Goal: Task Accomplishment & Management: Manage account settings

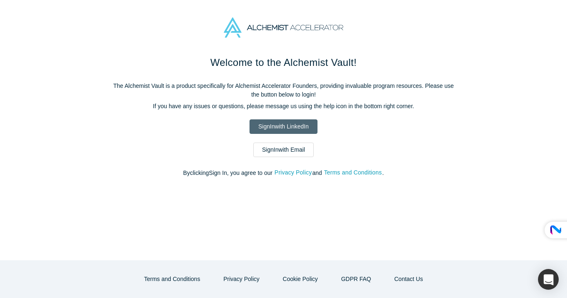
click at [306, 126] on link "Sign In with LinkedIn" at bounding box center [284, 126] width 68 height 15
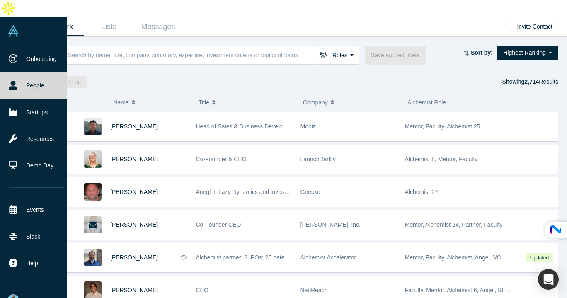
click at [38, 296] on span "My Account" at bounding box center [40, 300] width 30 height 9
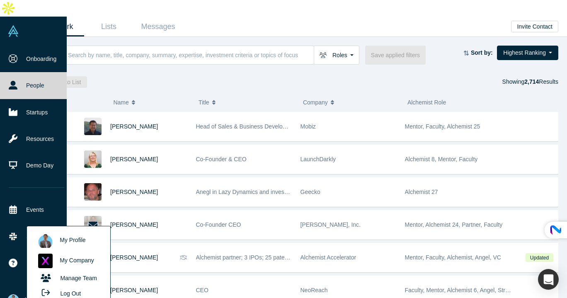
click at [77, 251] on link "My Company" at bounding box center [68, 261] width 69 height 20
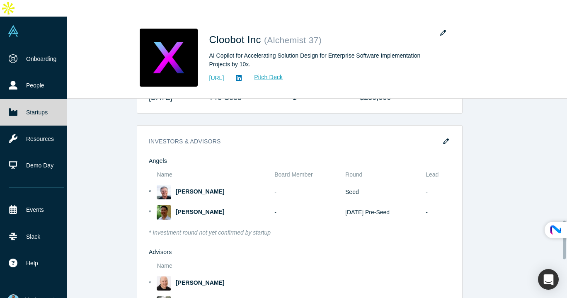
scroll to position [689, 0]
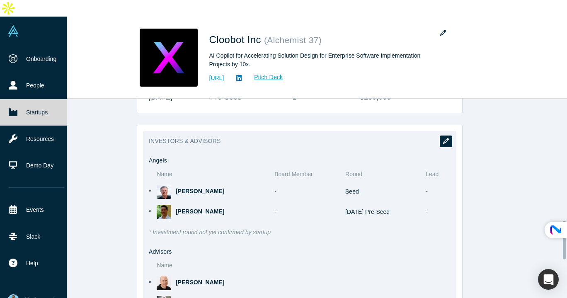
click at [443, 138] on icon "button" at bounding box center [446, 141] width 6 height 6
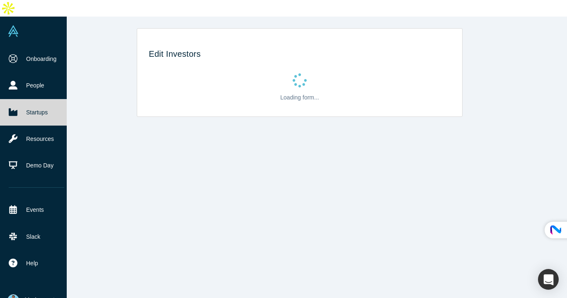
scroll to position [0, 0]
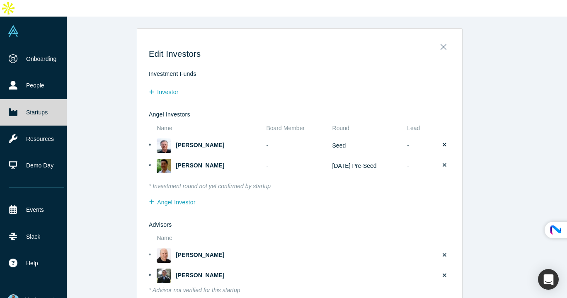
click at [330, 136] on td "Seed" at bounding box center [367, 146] width 75 height 20
click at [443, 39] on button "Close" at bounding box center [443, 45] width 17 height 12
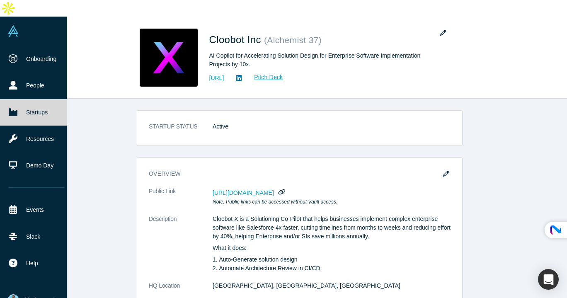
click at [6, 19] on link at bounding box center [33, 31] width 67 height 29
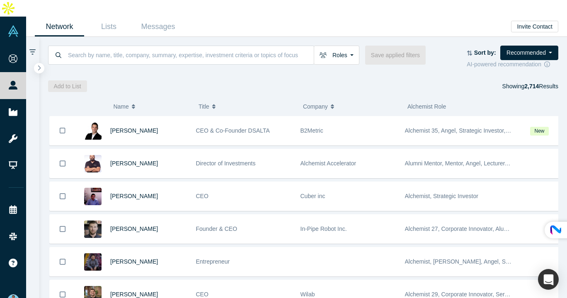
click at [25, 296] on span "My Account" at bounding box center [25, 300] width 0 height 9
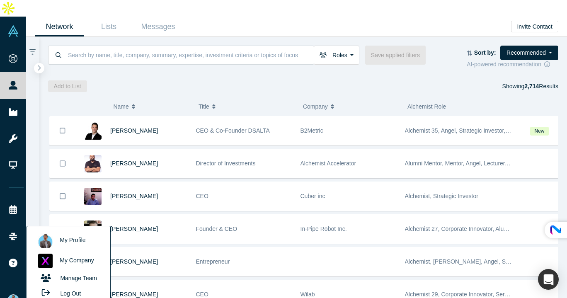
click at [84, 271] on link "Manage Team" at bounding box center [68, 278] width 69 height 15
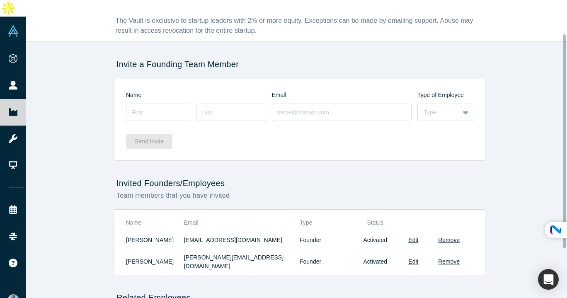
scroll to position [23, 0]
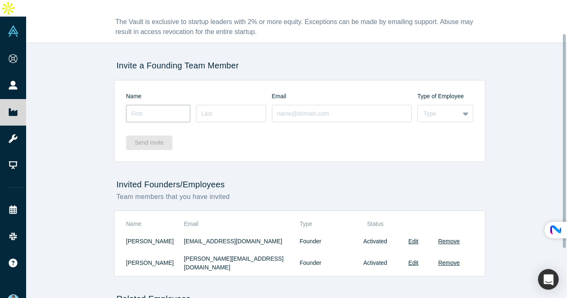
click at [162, 105] on input at bounding box center [158, 113] width 64 height 17
type input "[PERSON_NAME]"
type input "[PERSON_NAME][EMAIL_ADDRESS][DOMAIN_NAME]"
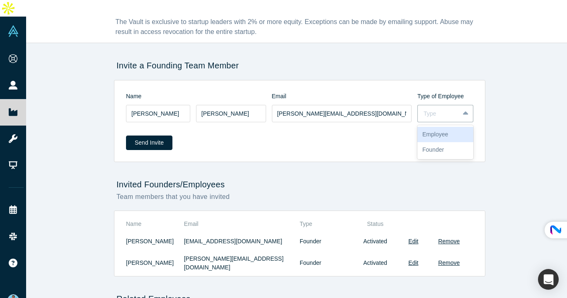
click at [441, 142] on div "Founder" at bounding box center [445, 149] width 56 height 15
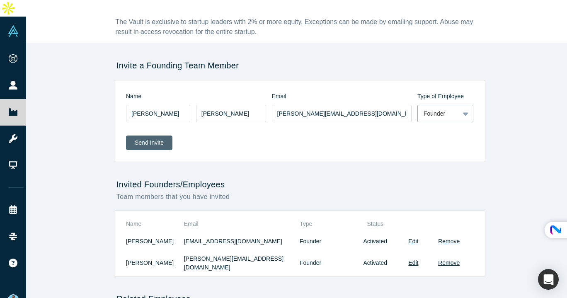
click at [136, 136] on button "Send Invite" at bounding box center [149, 143] width 46 height 15
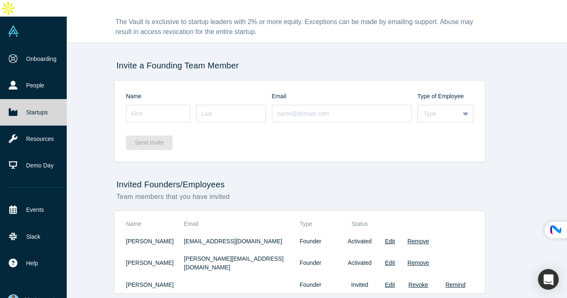
click at [18, 25] on img at bounding box center [13, 31] width 12 height 12
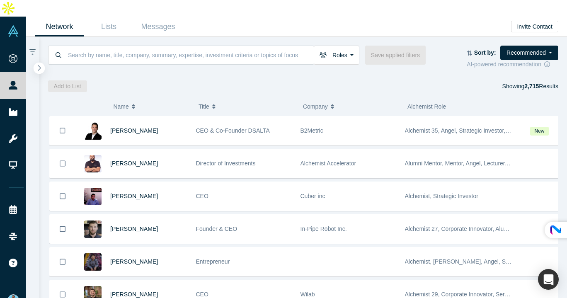
click at [39, 65] on icon "button" at bounding box center [39, 68] width 4 height 6
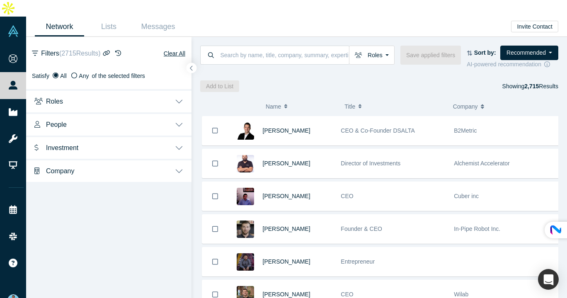
click at [184, 89] on button "Roles" at bounding box center [108, 100] width 165 height 23
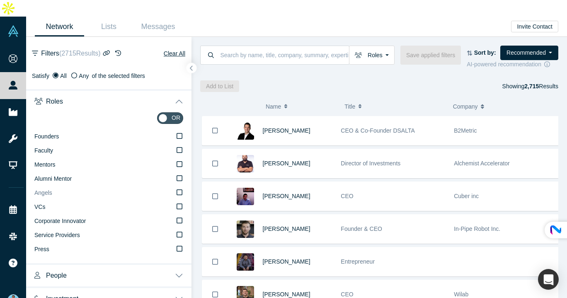
click at [172, 186] on label "Angels" at bounding box center [108, 193] width 149 height 14
click at [0, 0] on input "Angels" at bounding box center [0, 0] width 0 height 0
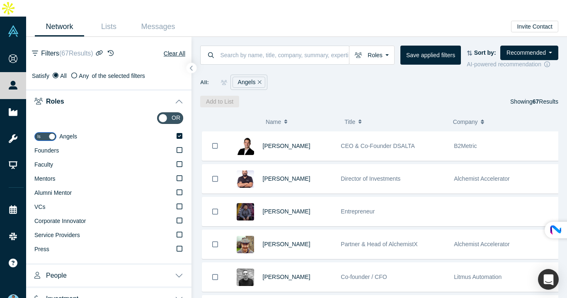
click at [173, 89] on button "Roles" at bounding box center [108, 100] width 165 height 23
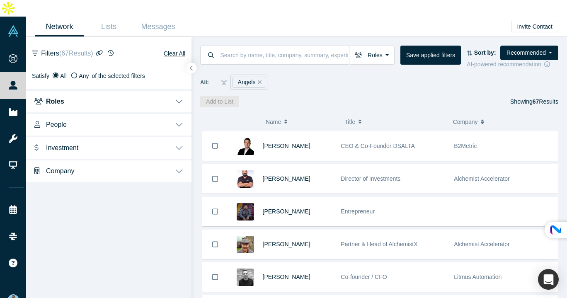
click at [179, 112] on button "People" at bounding box center [108, 123] width 165 height 23
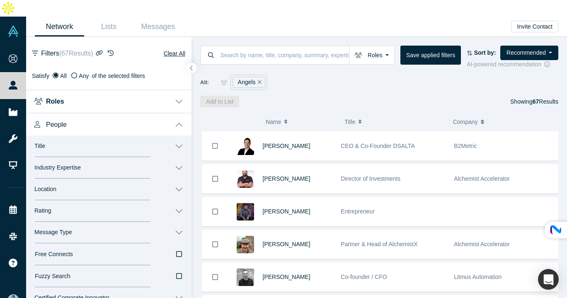
click at [173, 179] on button "Location" at bounding box center [108, 190] width 165 height 22
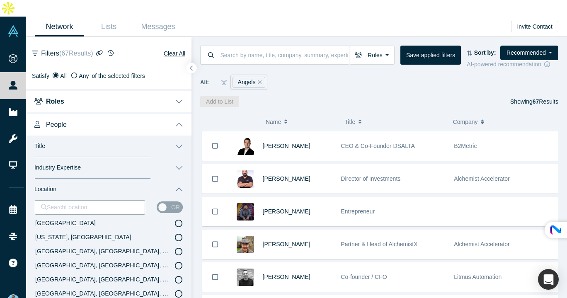
click at [175, 234] on icon at bounding box center [178, 237] width 7 height 7
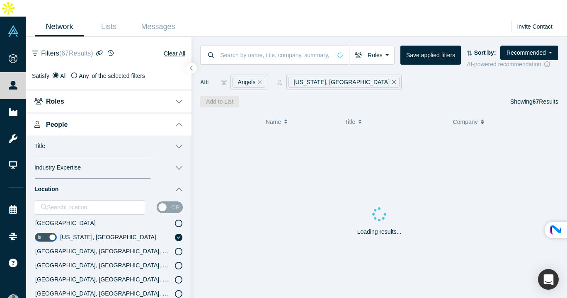
click at [171, 179] on button "Location" at bounding box center [108, 190] width 165 height 22
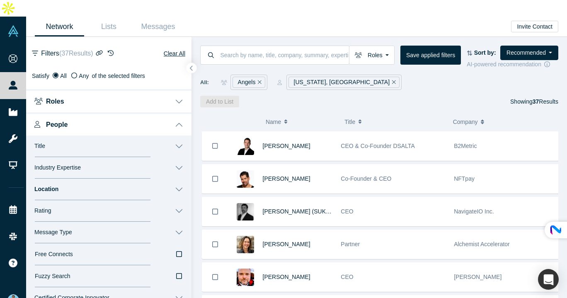
click at [172, 200] on button "Rating" at bounding box center [108, 211] width 165 height 22
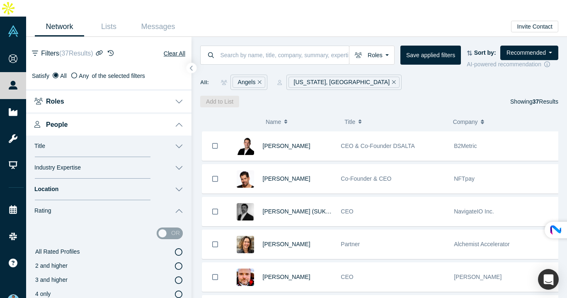
click at [175, 277] on icon at bounding box center [178, 280] width 7 height 7
click at [0, 0] on input "3 and higher" at bounding box center [0, 0] width 0 height 0
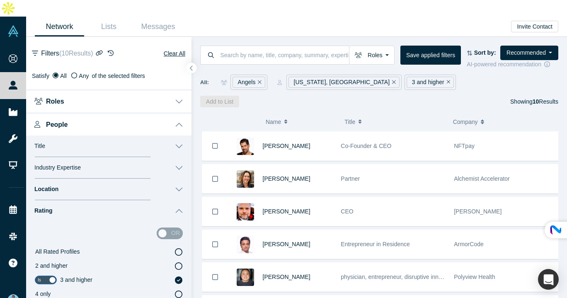
click at [175, 200] on button "Rating" at bounding box center [108, 211] width 165 height 22
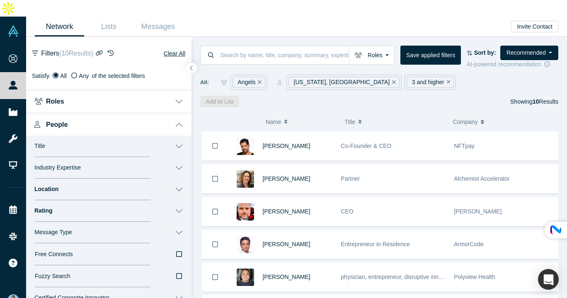
click at [175, 222] on button "Message Type" at bounding box center [108, 233] width 165 height 22
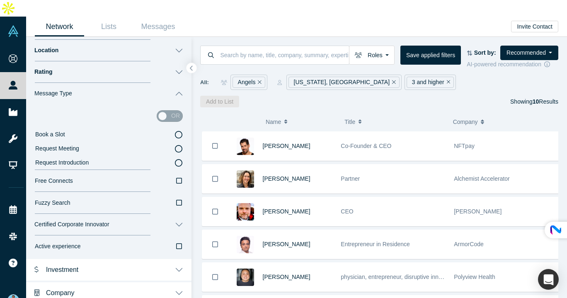
scroll to position [142, 0]
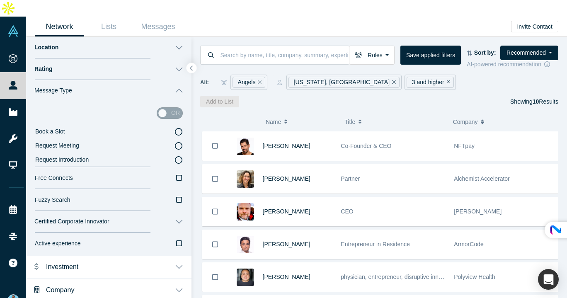
click at [167, 255] on button "Investment" at bounding box center [108, 266] width 165 height 23
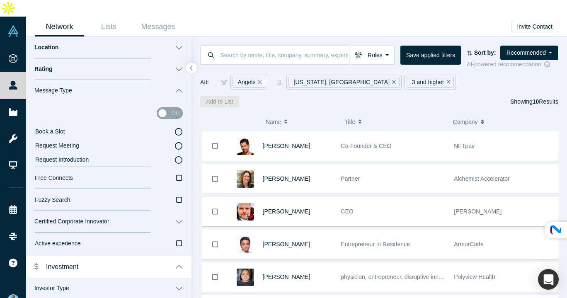
click at [176, 278] on button "Investor Type" at bounding box center [108, 289] width 165 height 22
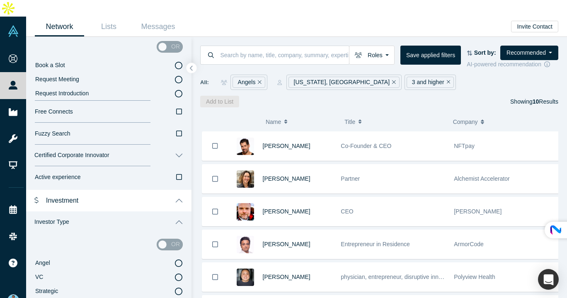
scroll to position [225, 0]
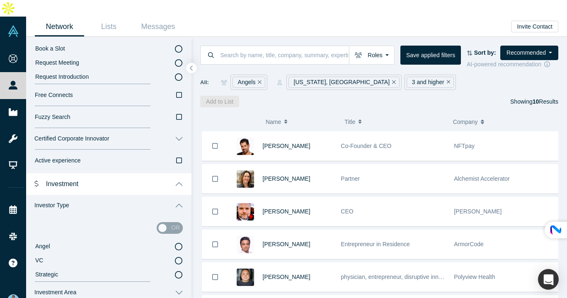
click at [173, 240] on label "Angel" at bounding box center [109, 247] width 148 height 14
click at [0, 0] on input "Angel" at bounding box center [0, 0] width 0 height 0
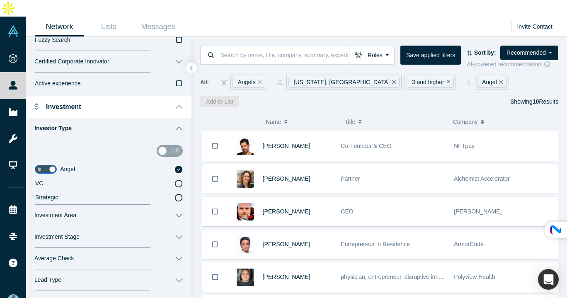
scroll to position [335, 0]
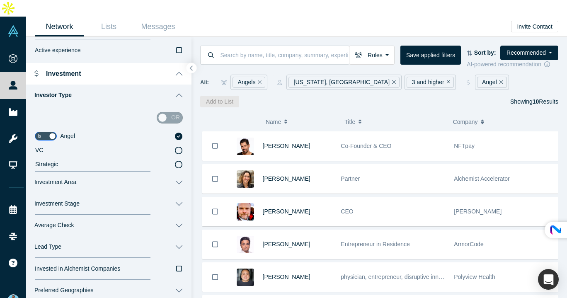
click at [170, 172] on button "Investment Area" at bounding box center [108, 183] width 165 height 22
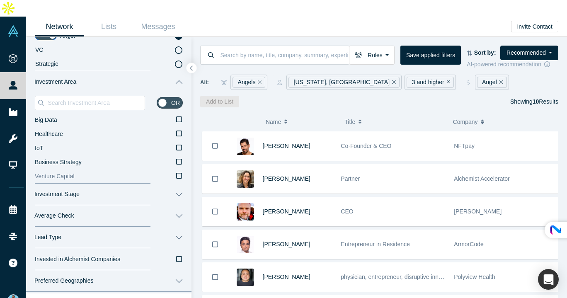
scroll to position [437, 0]
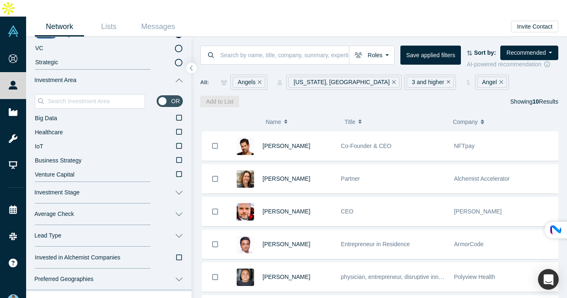
click at [174, 182] on button "Investment Stage" at bounding box center [108, 193] width 165 height 22
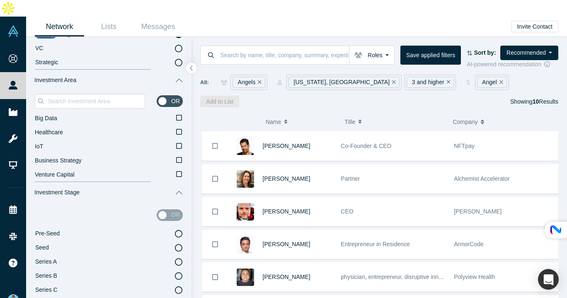
click at [175, 230] on icon at bounding box center [178, 233] width 7 height 7
click at [0, 0] on input "Pre-Seed" at bounding box center [0, 0] width 0 height 0
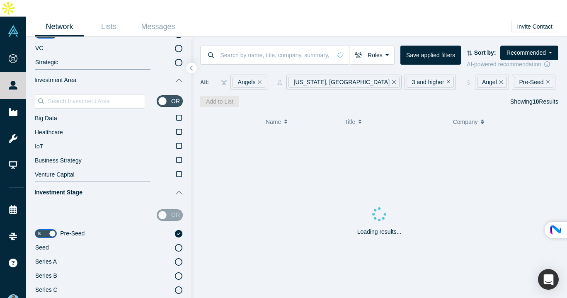
click at [172, 182] on button "Investment Stage" at bounding box center [108, 193] width 165 height 22
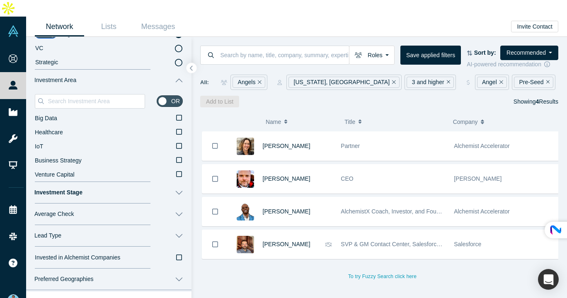
click at [175, 204] on button "Average Check" at bounding box center [108, 215] width 165 height 22
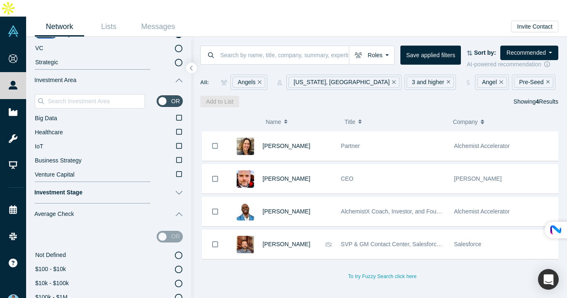
click at [175, 280] on icon at bounding box center [178, 283] width 7 height 7
click at [0, 0] on input "$10k - $100k" at bounding box center [0, 0] width 0 height 0
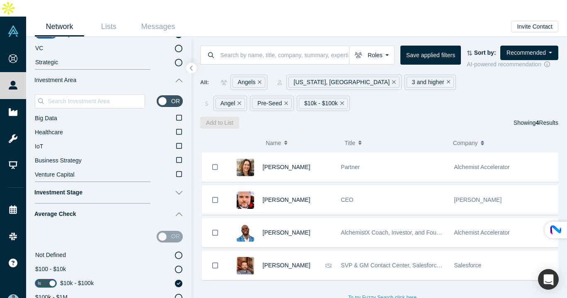
click at [174, 204] on button "Average Check" at bounding box center [108, 215] width 165 height 22
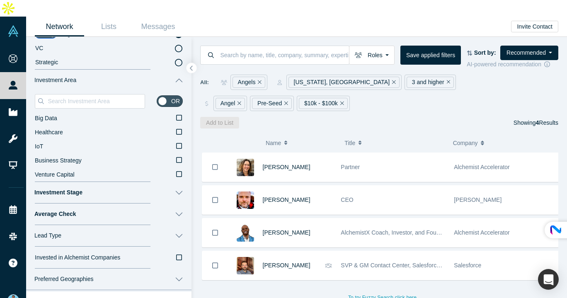
click at [175, 225] on button "Lead Type" at bounding box center [108, 236] width 165 height 22
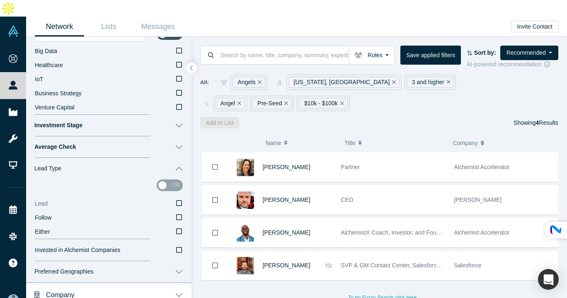
scroll to position [505, 0]
click at [176, 199] on icon at bounding box center [179, 202] width 6 height 7
click at [0, 0] on input "Lead" at bounding box center [0, 0] width 0 height 0
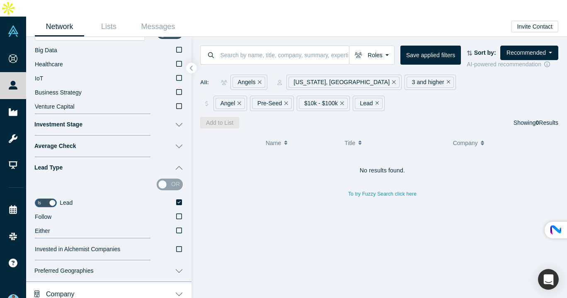
click at [175, 136] on button "Average Check" at bounding box center [108, 147] width 165 height 22
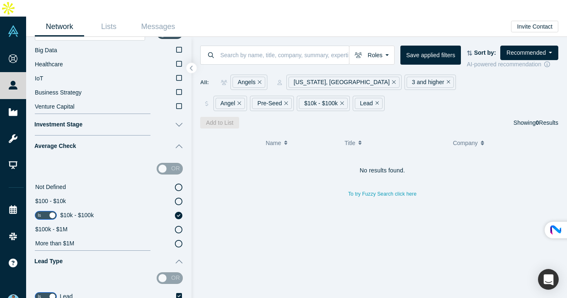
click at [174, 136] on button "Average Check" at bounding box center [108, 147] width 165 height 22
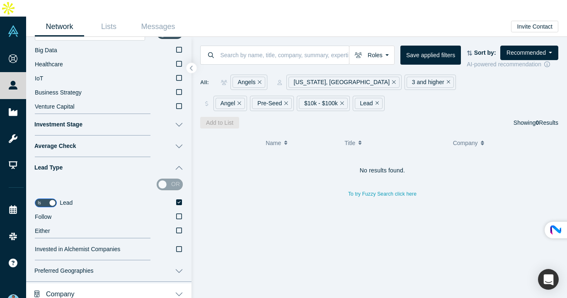
click at [176, 246] on icon "button" at bounding box center [179, 249] width 6 height 7
click at [176, 246] on icon "button" at bounding box center [179, 249] width 6 height 6
click at [376, 100] on icon "Remove Filter" at bounding box center [378, 103] width 4 height 6
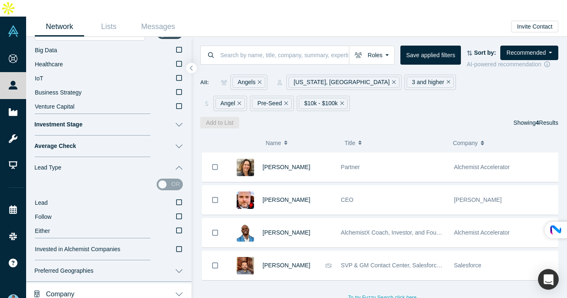
click at [447, 80] on icon "Remove Filter" at bounding box center [449, 82] width 4 height 4
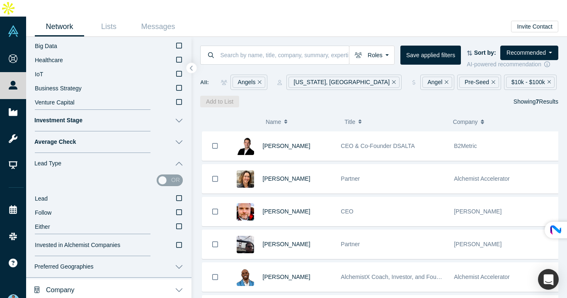
click at [392, 79] on icon "Remove Filter" at bounding box center [394, 82] width 4 height 6
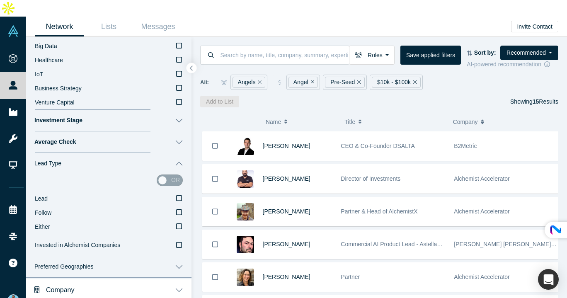
click at [260, 79] on icon "Remove Filter" at bounding box center [260, 82] width 4 height 6
click at [255, 79] on icon "Remove Filter" at bounding box center [257, 82] width 4 height 6
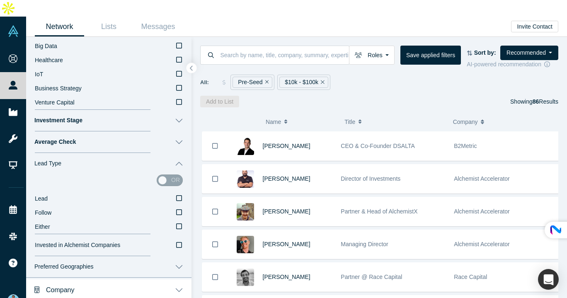
click at [265, 80] on icon "Remove Filter" at bounding box center [267, 82] width 4 height 4
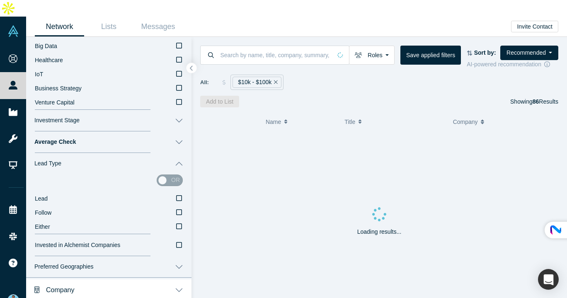
click at [281, 75] on div "$10k - $100k" at bounding box center [256, 82] width 53 height 15
click at [275, 79] on icon "Remove Filter" at bounding box center [276, 82] width 4 height 6
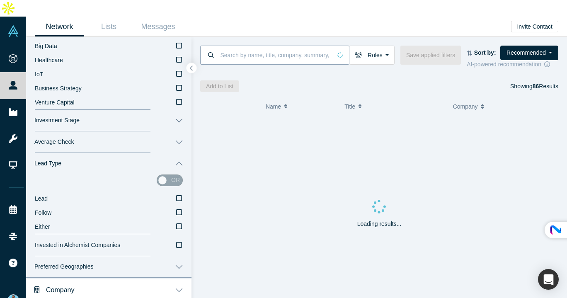
click at [281, 45] on input at bounding box center [276, 54] width 112 height 19
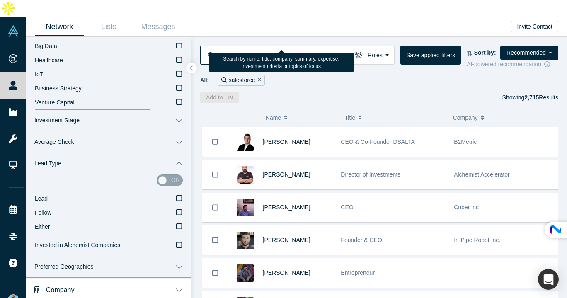
type input "salesforce"
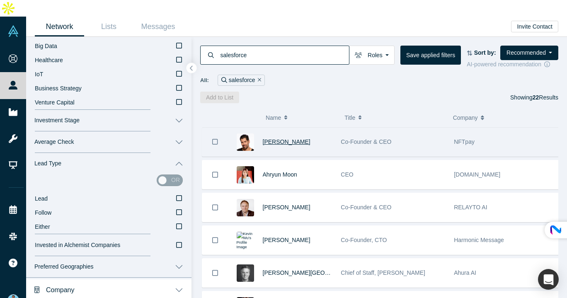
click at [292, 138] on span "[PERSON_NAME]" at bounding box center [287, 141] width 48 height 7
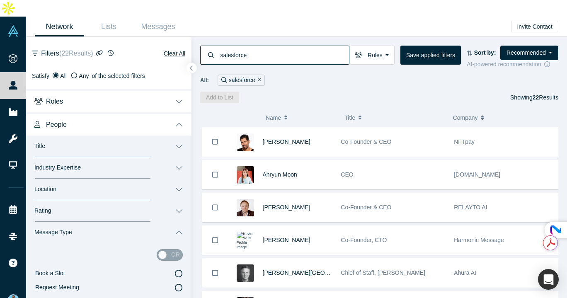
drag, startPoint x: 349, startPoint y: 148, endPoint x: 298, endPoint y: 158, distance: 52.8
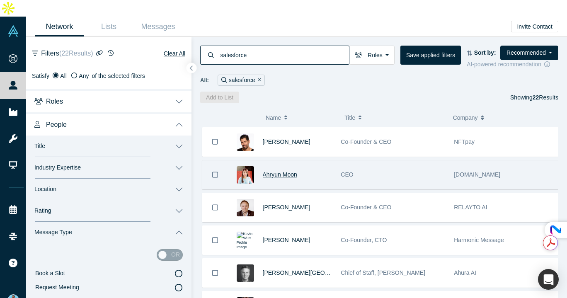
click at [297, 171] on span "Ahryun Moon" at bounding box center [280, 174] width 34 height 7
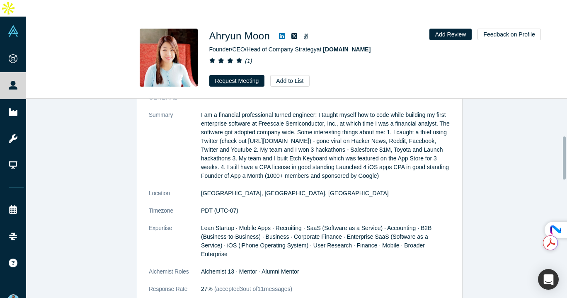
scroll to position [191, 0]
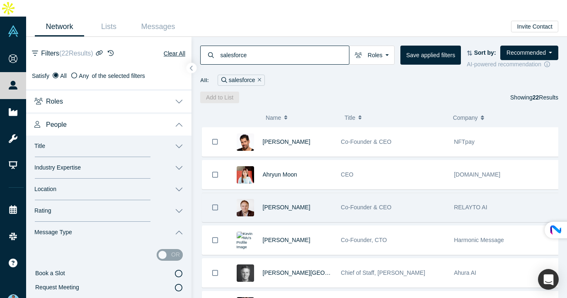
click at [365, 204] on span "Co-Founder & CEO" at bounding box center [366, 207] width 51 height 7
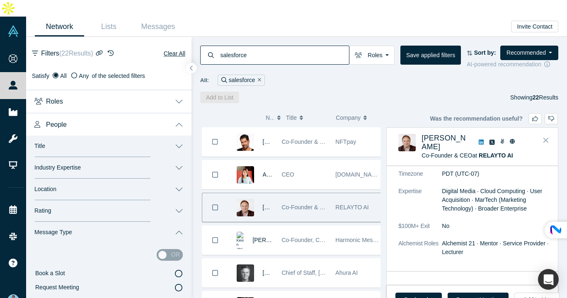
scroll to position [760, 0]
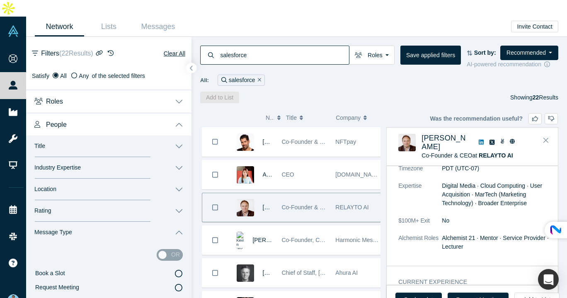
click at [349, 204] on span "RELAYTO AI" at bounding box center [351, 207] width 33 height 7
click at [325, 193] on div "Co-Founder & CEO" at bounding box center [304, 207] width 54 height 29
click at [300, 204] on span "Co-Founder & CEO" at bounding box center [306, 207] width 51 height 7
click at [483, 139] on icon at bounding box center [481, 142] width 5 height 6
click at [313, 204] on span "Co-Founder & CEO" at bounding box center [306, 207] width 51 height 7
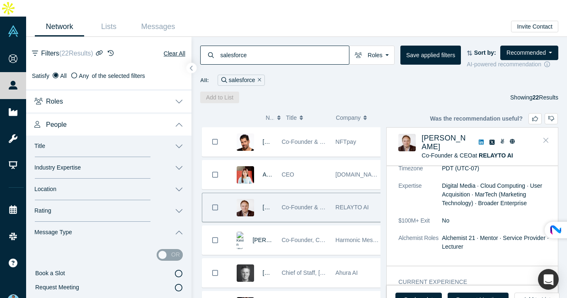
click at [550, 134] on button "Close" at bounding box center [546, 140] width 12 height 13
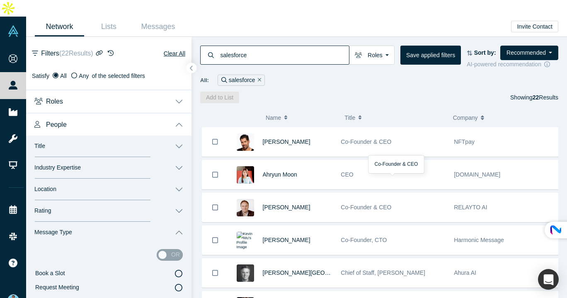
click at [366, 204] on span "Co-Founder & CEO" at bounding box center [366, 207] width 51 height 7
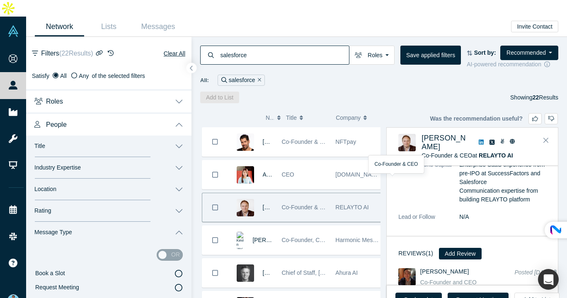
scroll to position [1387, 0]
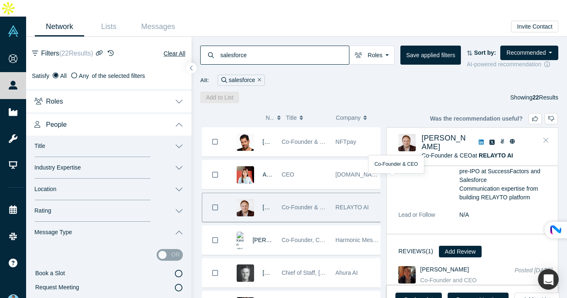
click at [546, 138] on icon "Close" at bounding box center [545, 140] width 5 height 5
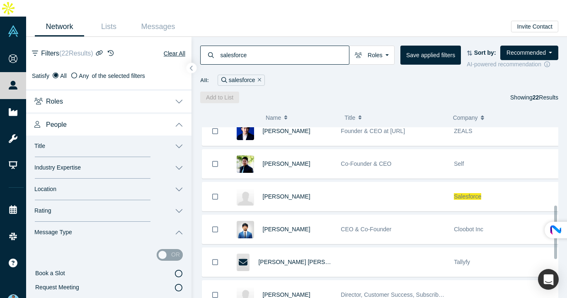
scroll to position [274, 0]
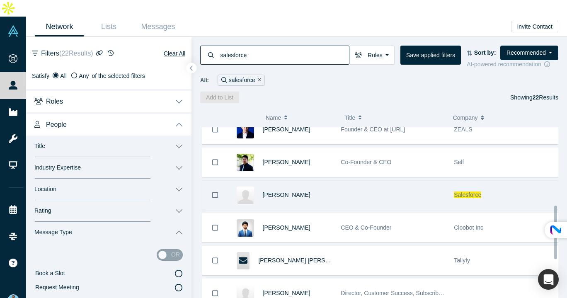
click at [469, 192] on span "Salesforce" at bounding box center [467, 195] width 27 height 7
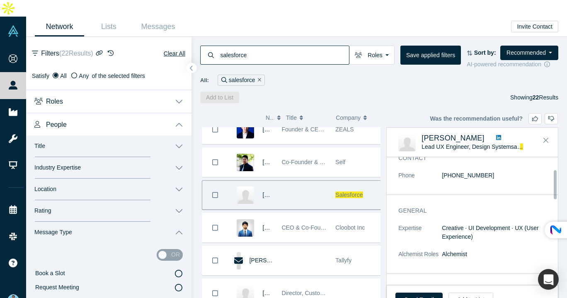
scroll to position [58, 0]
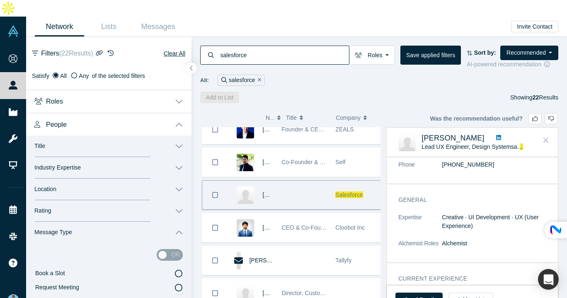
click at [551, 134] on button "Close" at bounding box center [546, 140] width 12 height 13
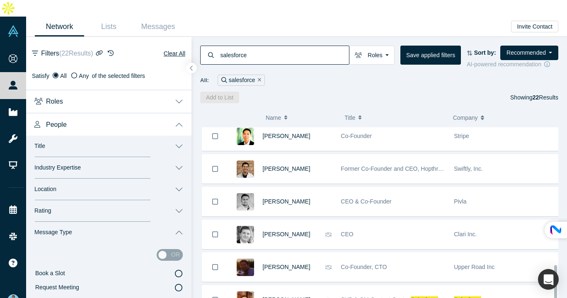
scroll to position [553, 0]
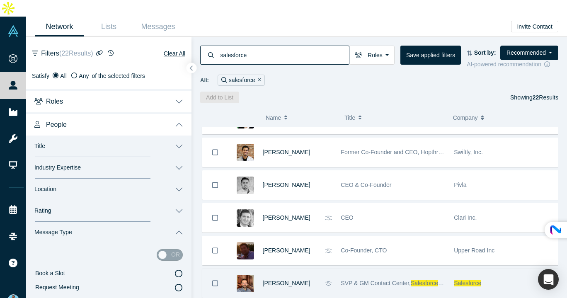
click at [474, 280] on span "Salesforce" at bounding box center [467, 283] width 27 height 7
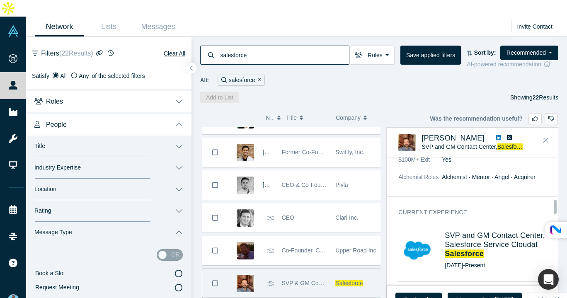
scroll to position [390, 0]
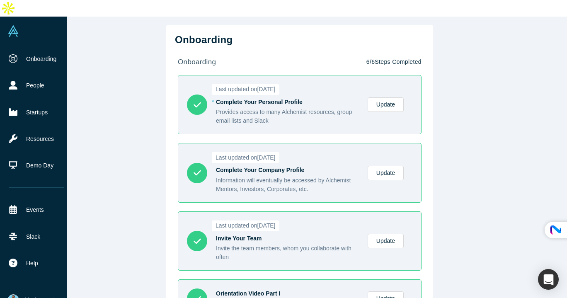
click at [45, 296] on span "My Account" at bounding box center [40, 300] width 30 height 9
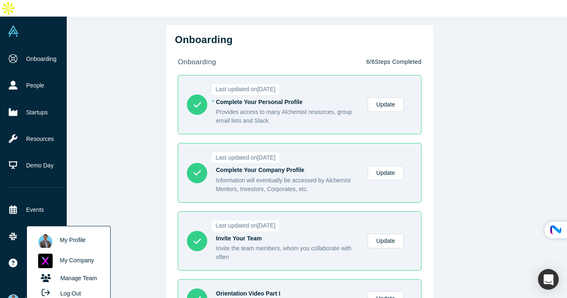
click at [68, 271] on link "Manage Team" at bounding box center [68, 278] width 69 height 15
